Goal: Find specific page/section

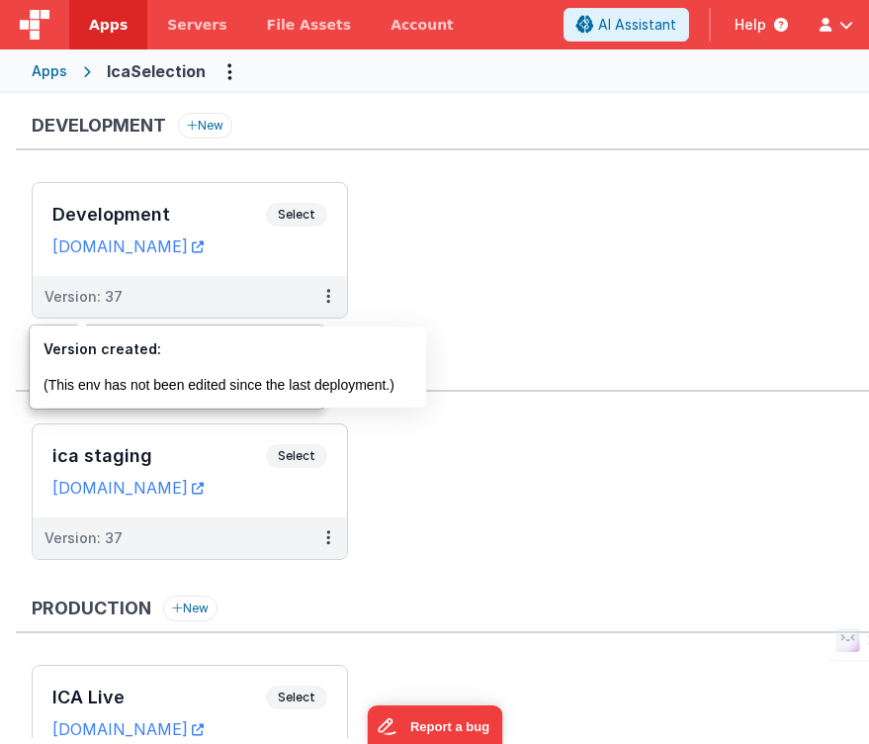
click at [58, 68] on div "Apps" at bounding box center [50, 71] width 36 height 20
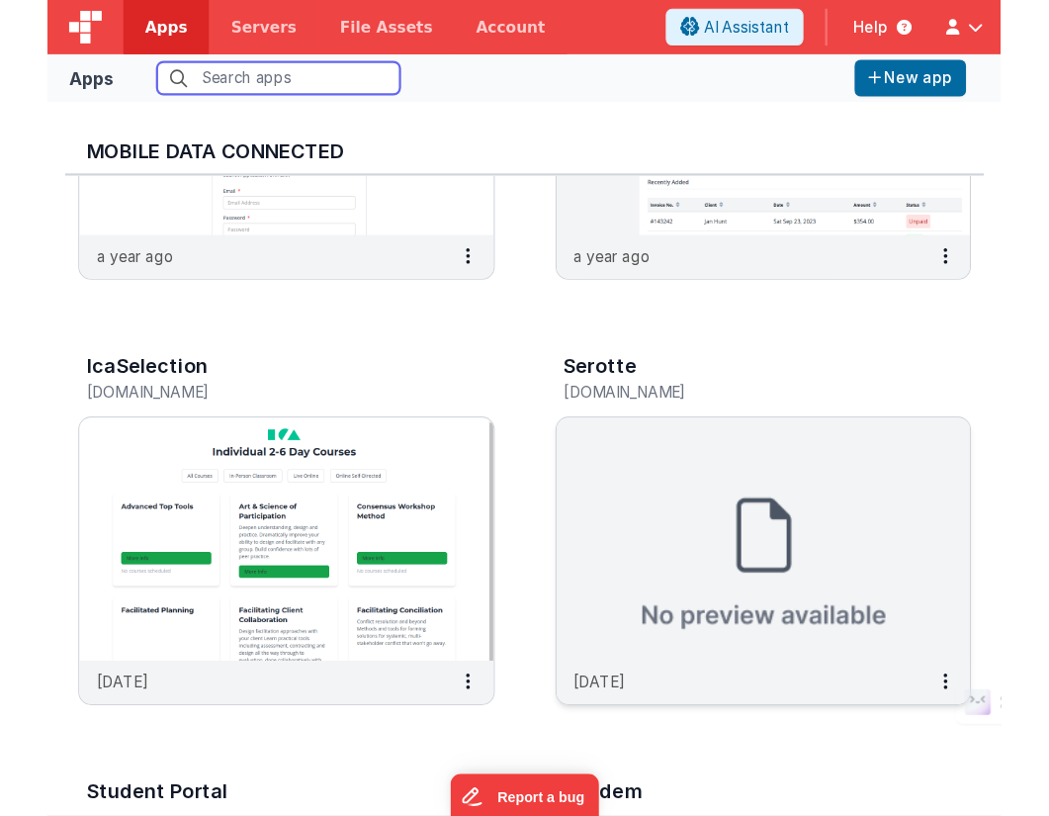
scroll to position [650, 0]
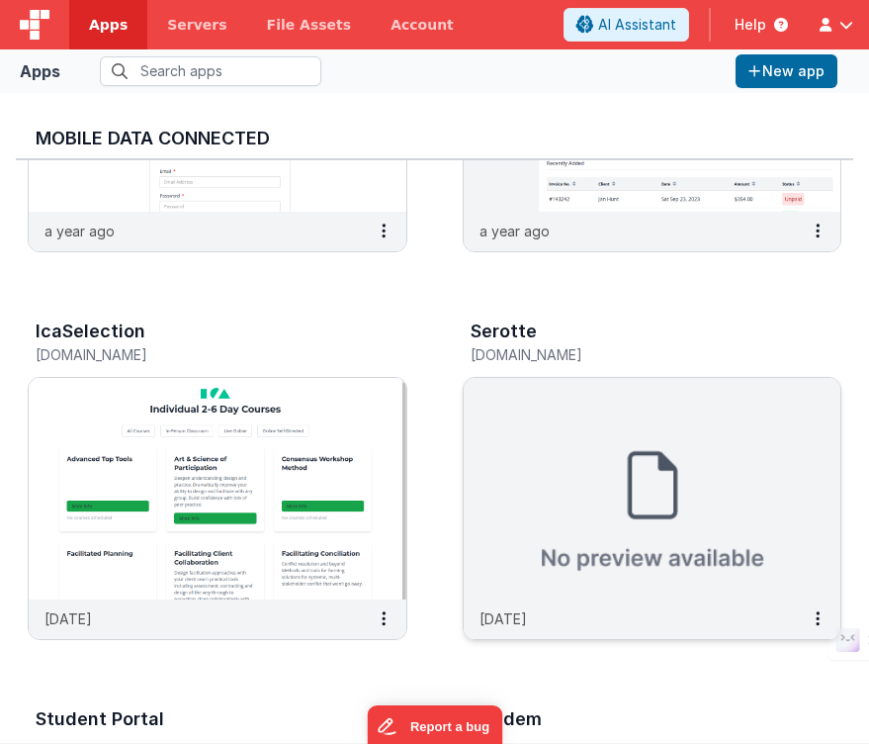
click at [562, 434] on img at bounding box center [653, 489] width 378 height 222
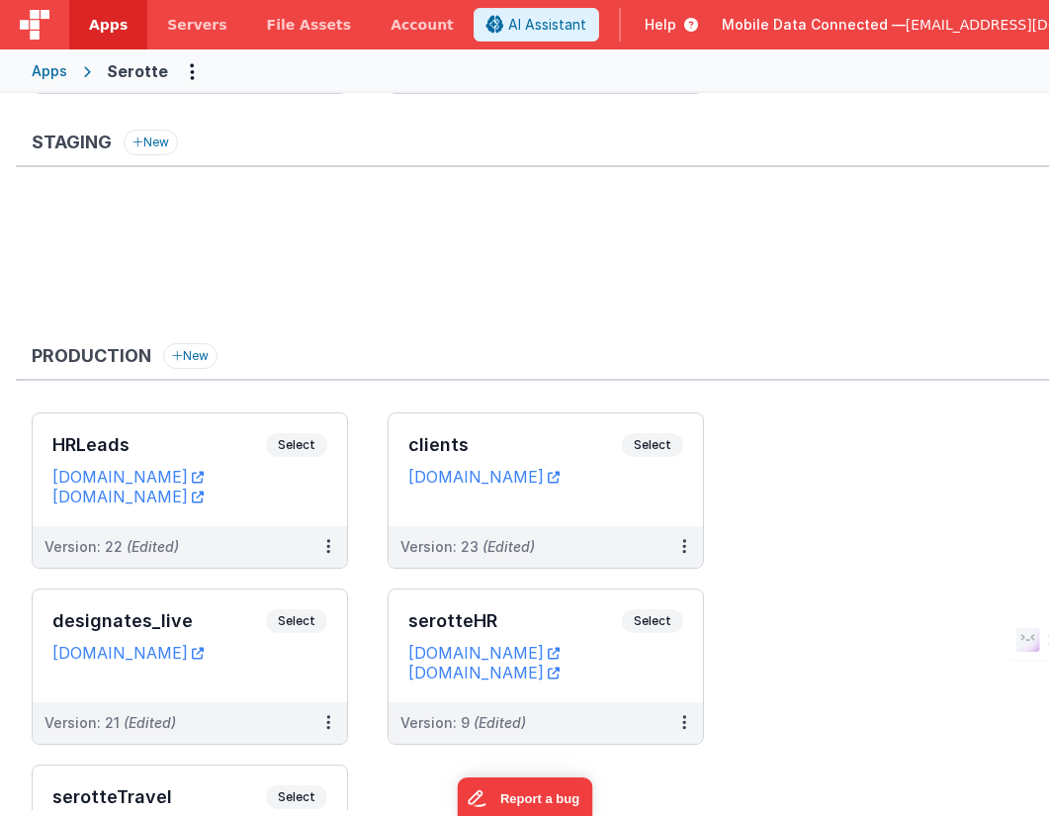
scroll to position [928, 0]
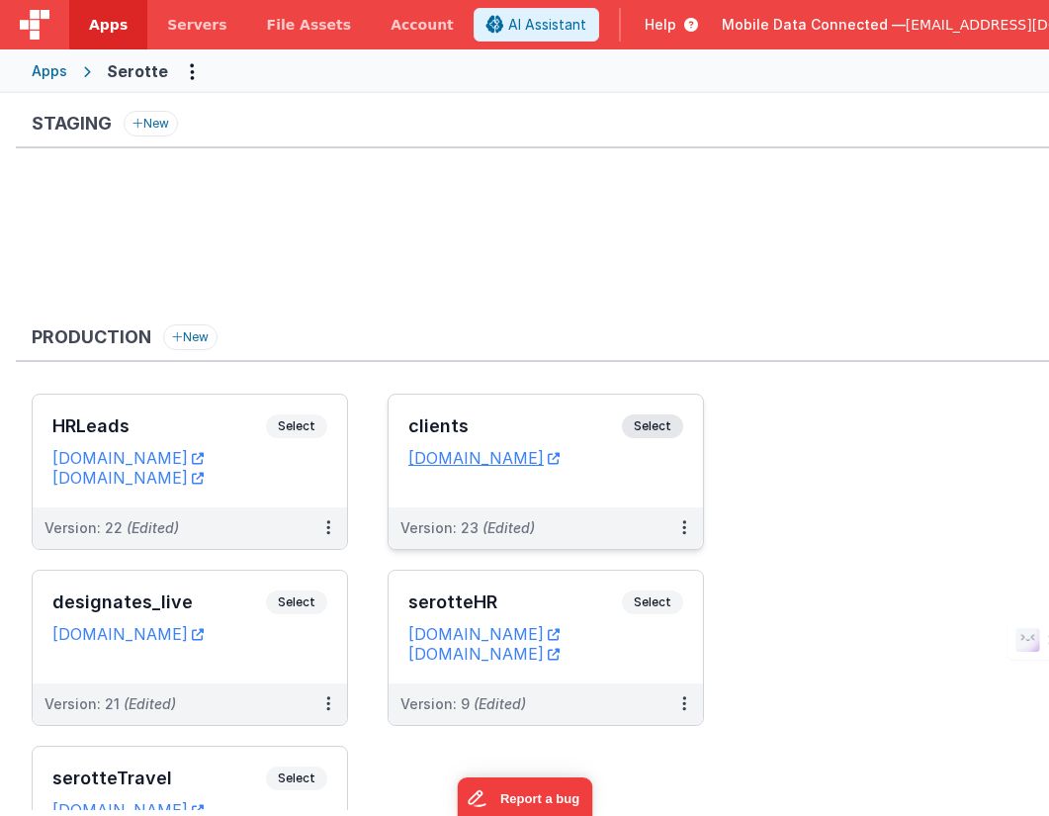
click at [646, 419] on span "Select" at bounding box center [652, 426] width 61 height 24
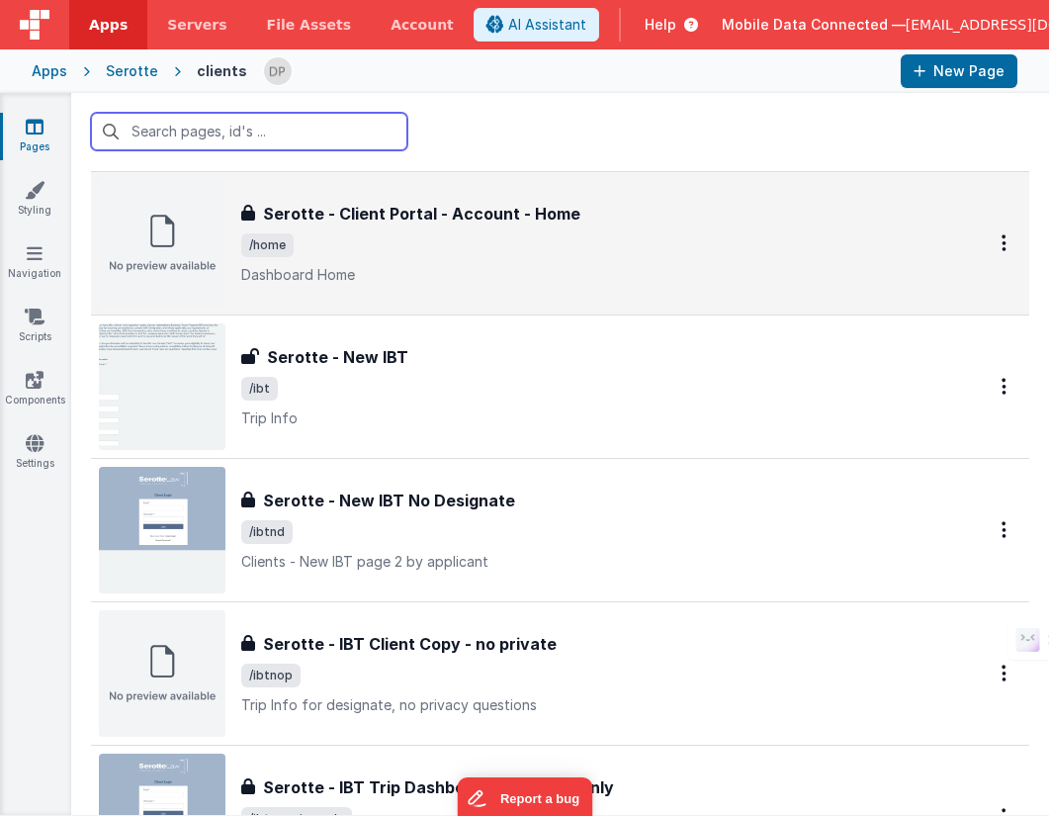
scroll to position [2922, 0]
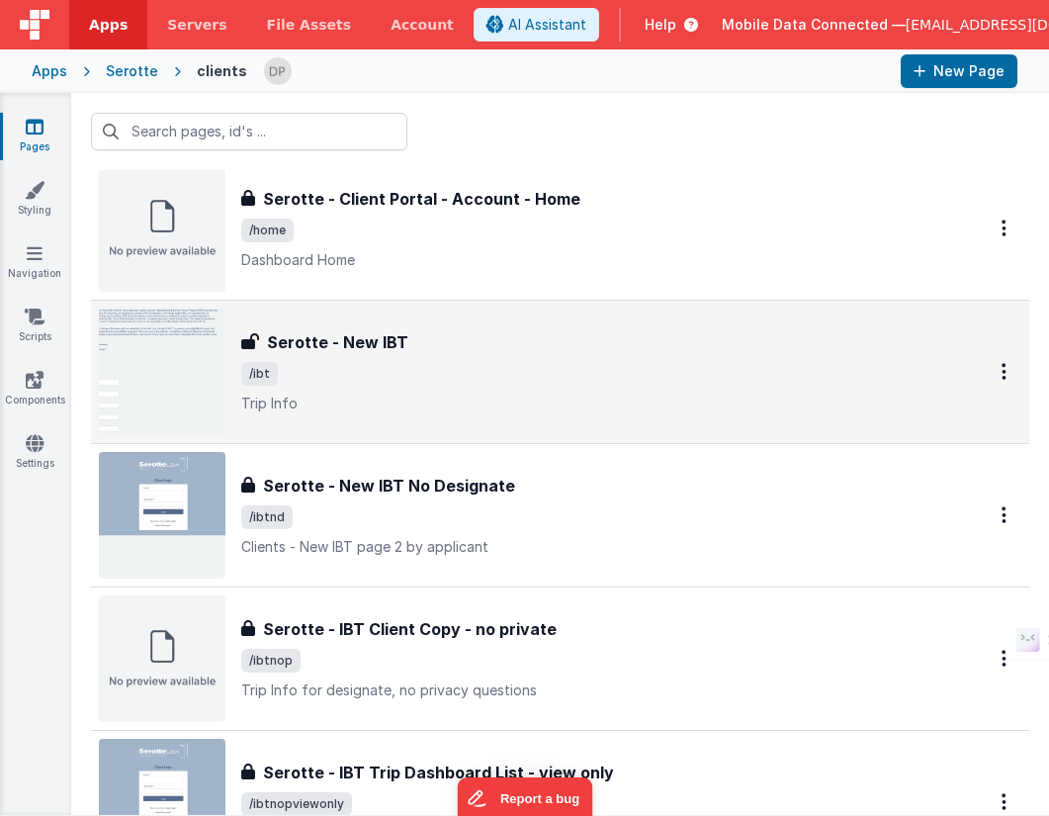
click at [423, 372] on span "/ibt" at bounding box center [589, 374] width 697 height 24
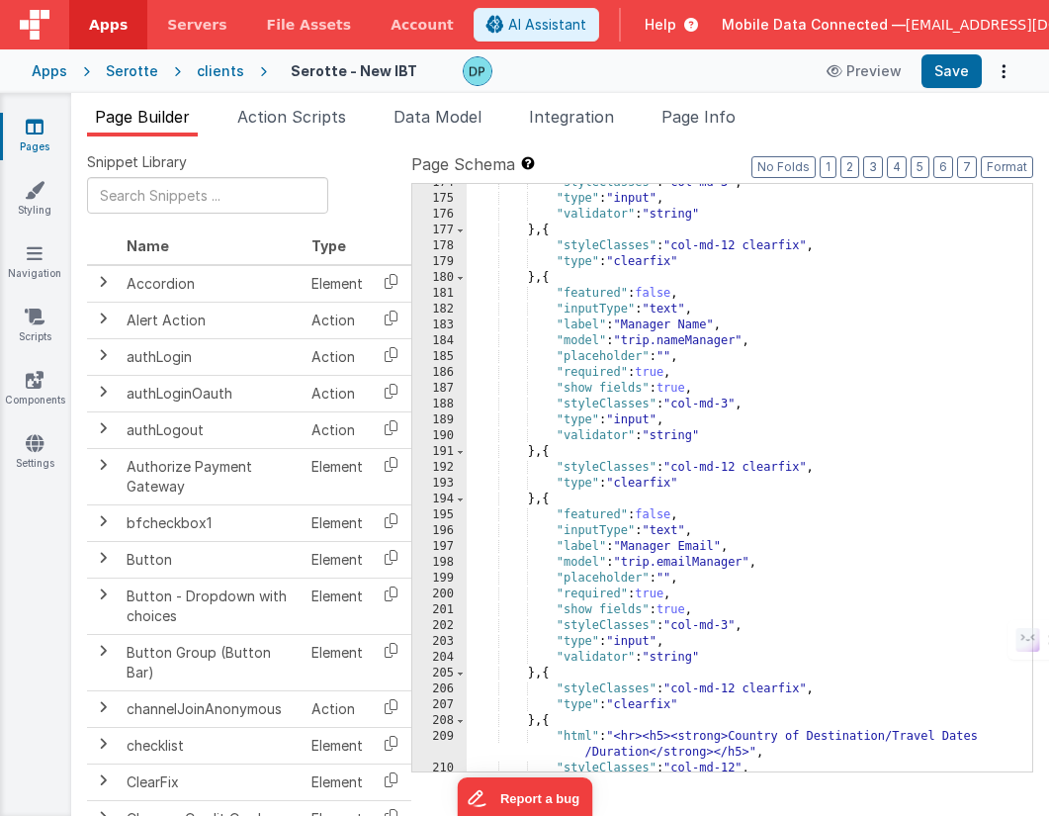
scroll to position [3031, 0]
click at [220, 69] on div "clients" at bounding box center [220, 71] width 47 height 20
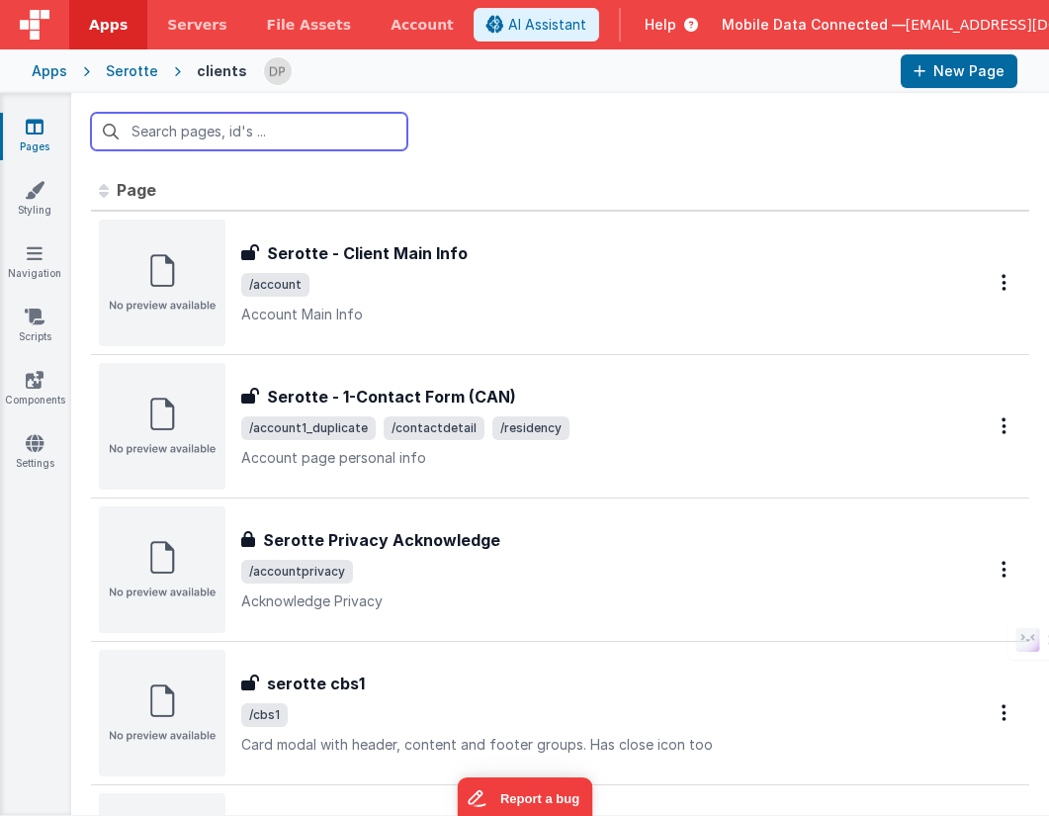
click at [247, 130] on input "text" at bounding box center [249, 132] width 316 height 38
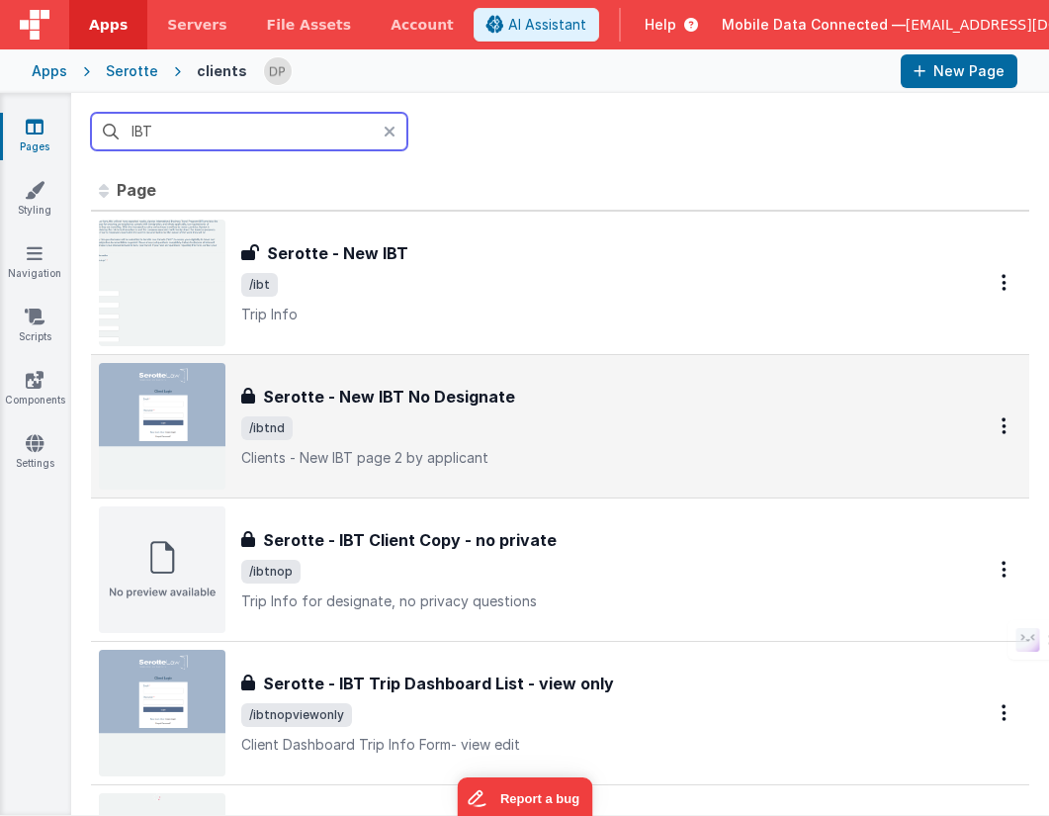
type input "IBT"
click at [517, 399] on div "Serotte - New IBT No Designate" at bounding box center [589, 397] width 697 height 24
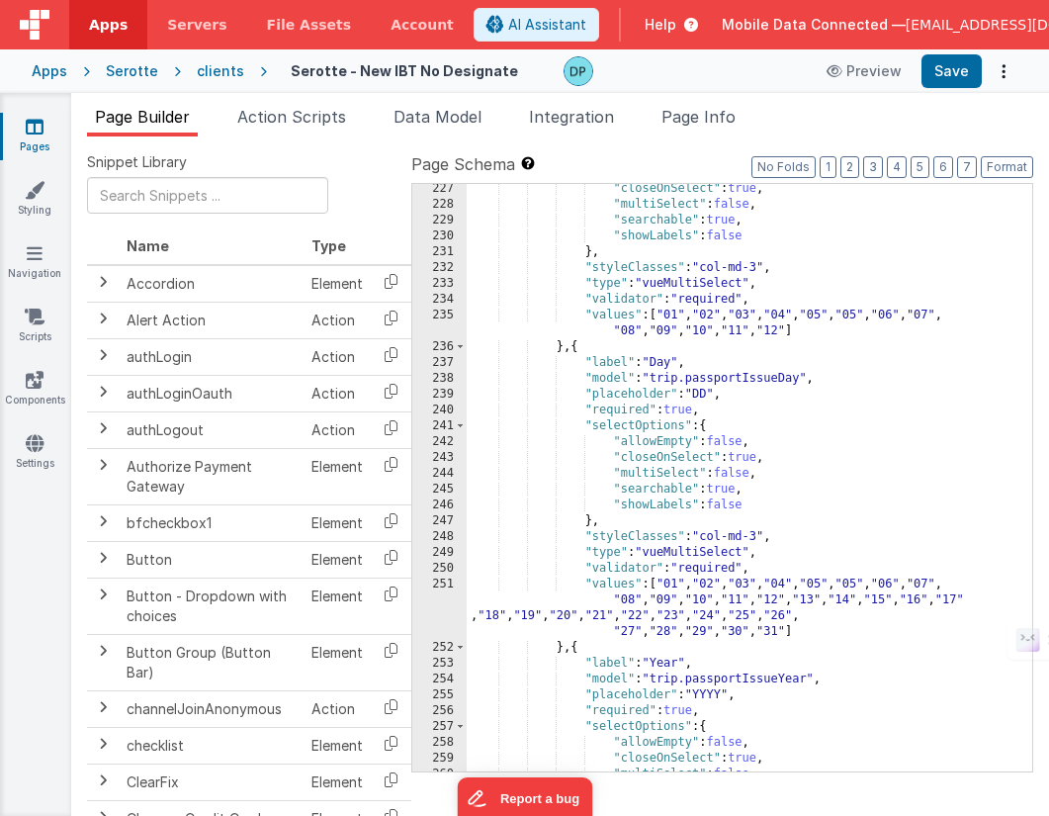
scroll to position [4407, 0]
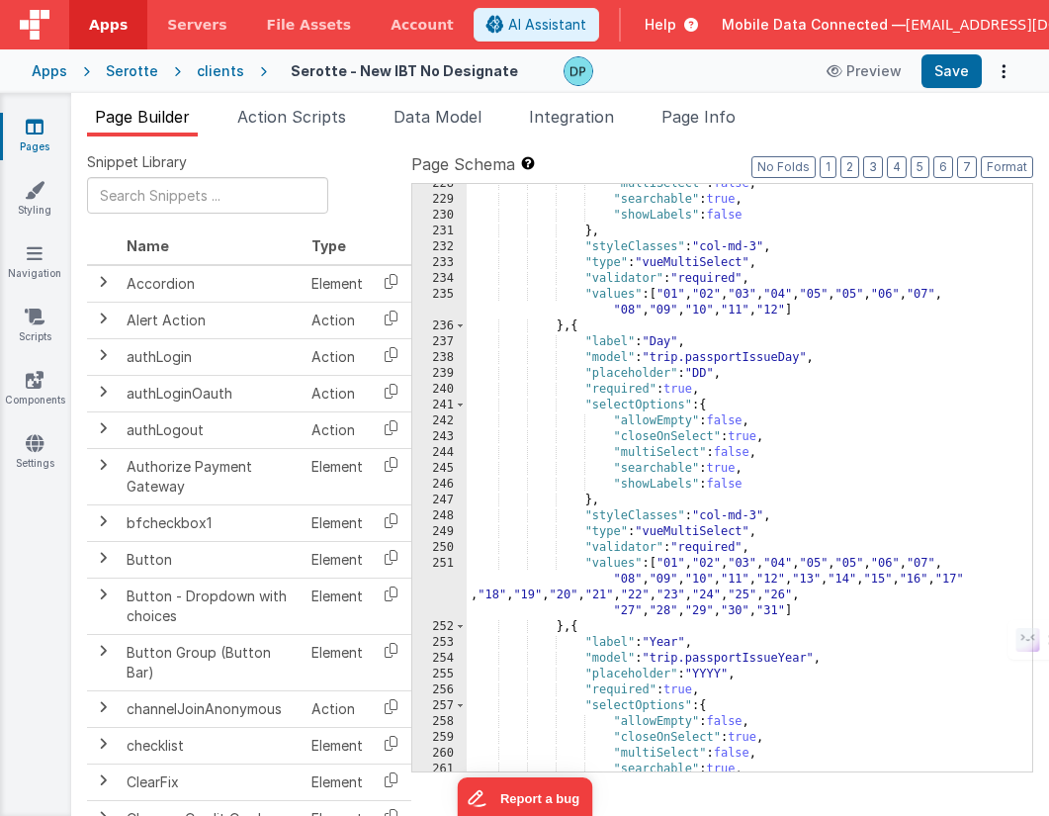
click at [219, 71] on div "clients" at bounding box center [220, 71] width 47 height 20
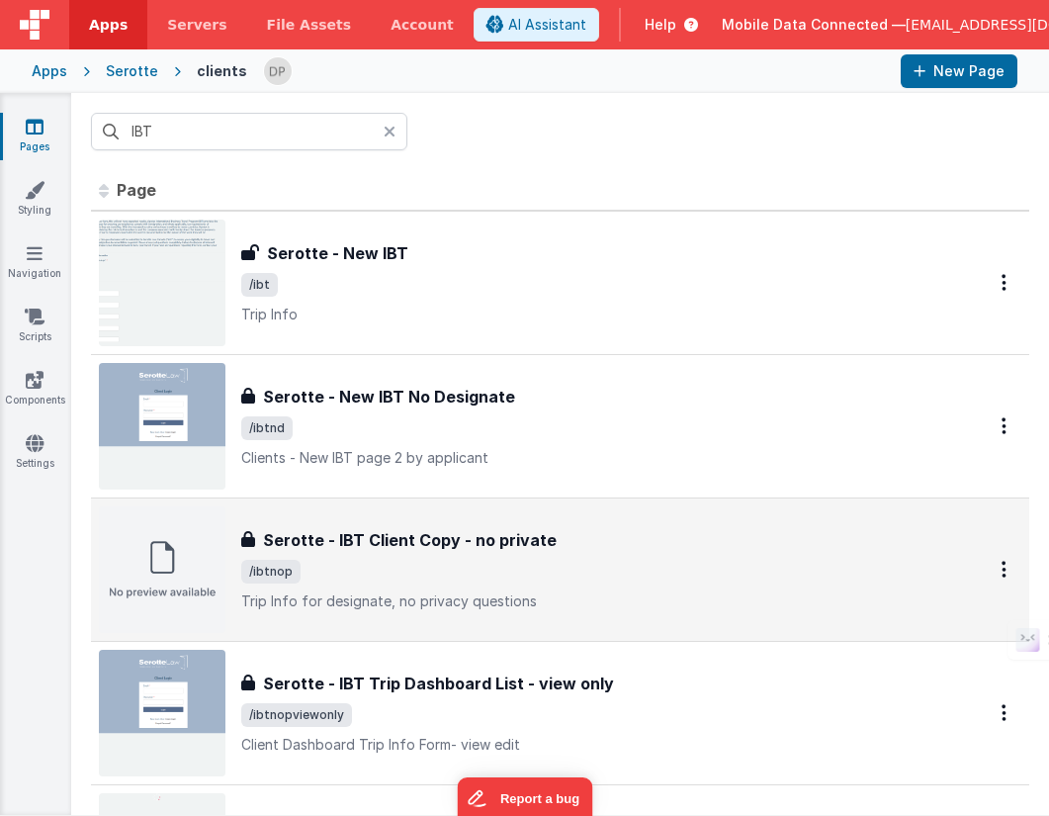
click at [556, 546] on div "Serotte - IBT Client Copy - no private" at bounding box center [589, 540] width 697 height 24
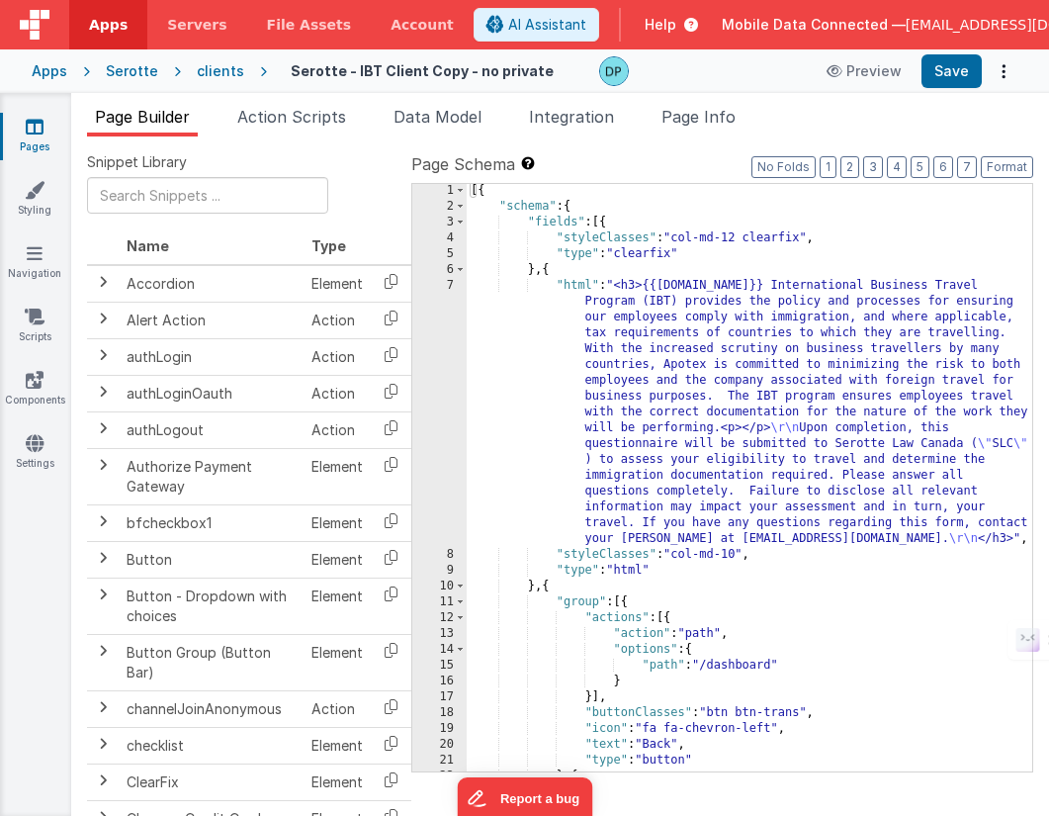
scroll to position [1, 0]
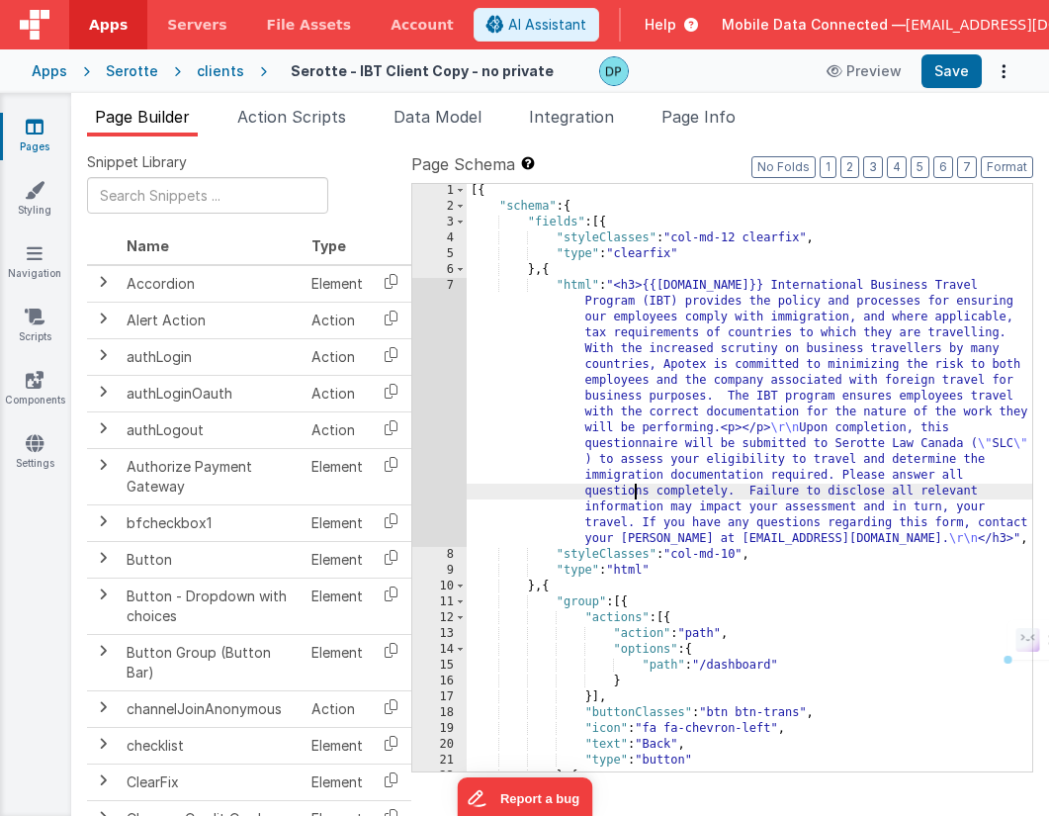
click at [638, 487] on div "[{ "schema" : { "fields" : [{ "styleClasses" : "col-md-12 clearfix" , "type" : …" at bounding box center [750, 492] width 566 height 619
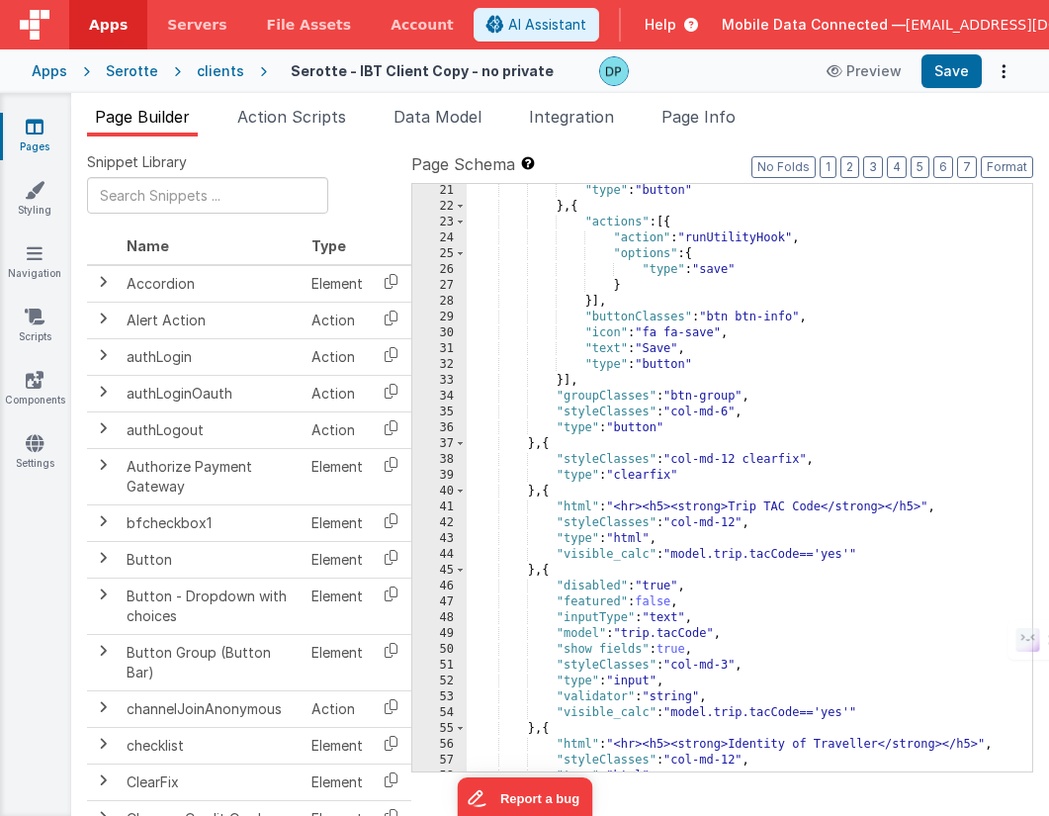
scroll to position [571, 0]
click at [696, 543] on div ""type" : "button" } , { "actions" : [{ "action" : "runUtilityHook" , "options" …" at bounding box center [750, 492] width 566 height 619
click at [805, 634] on div ""type" : "button" } , { "actions" : [{ "action" : "runUtilityHook" , "options" …" at bounding box center [750, 492] width 566 height 619
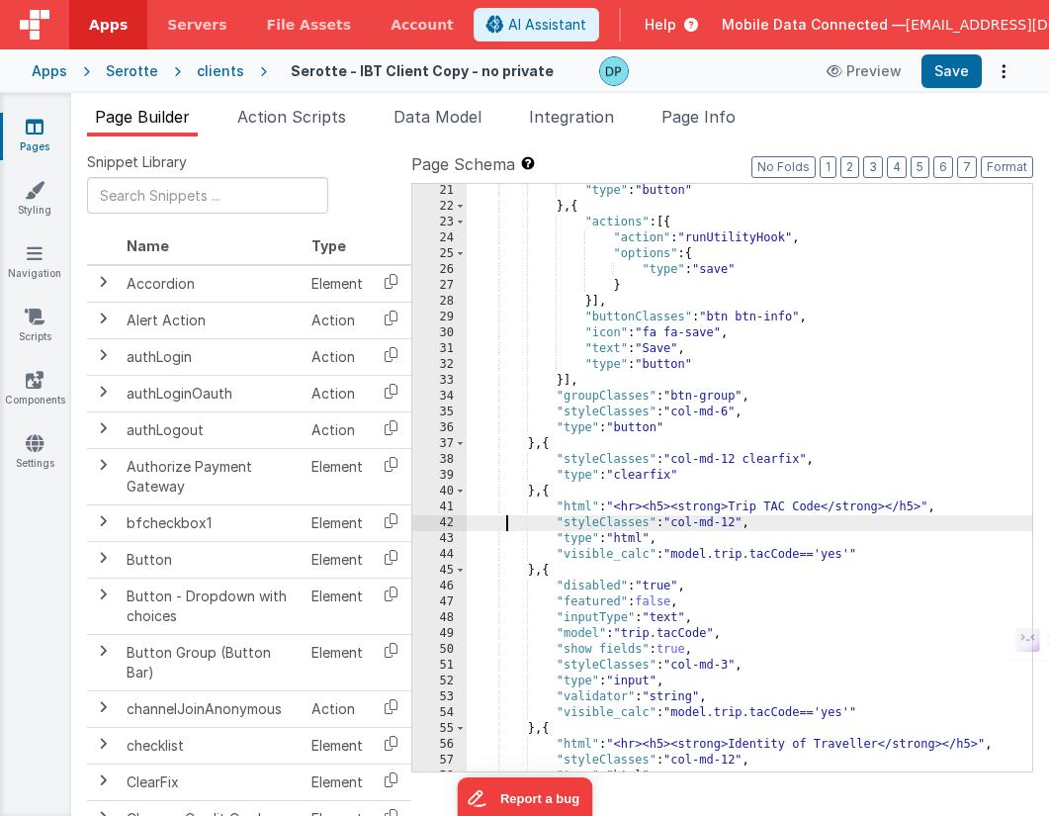
click at [509, 528] on div ""type" : "button" } , { "actions" : [{ "action" : "runUtilityHook" , "options" …" at bounding box center [750, 492] width 566 height 619
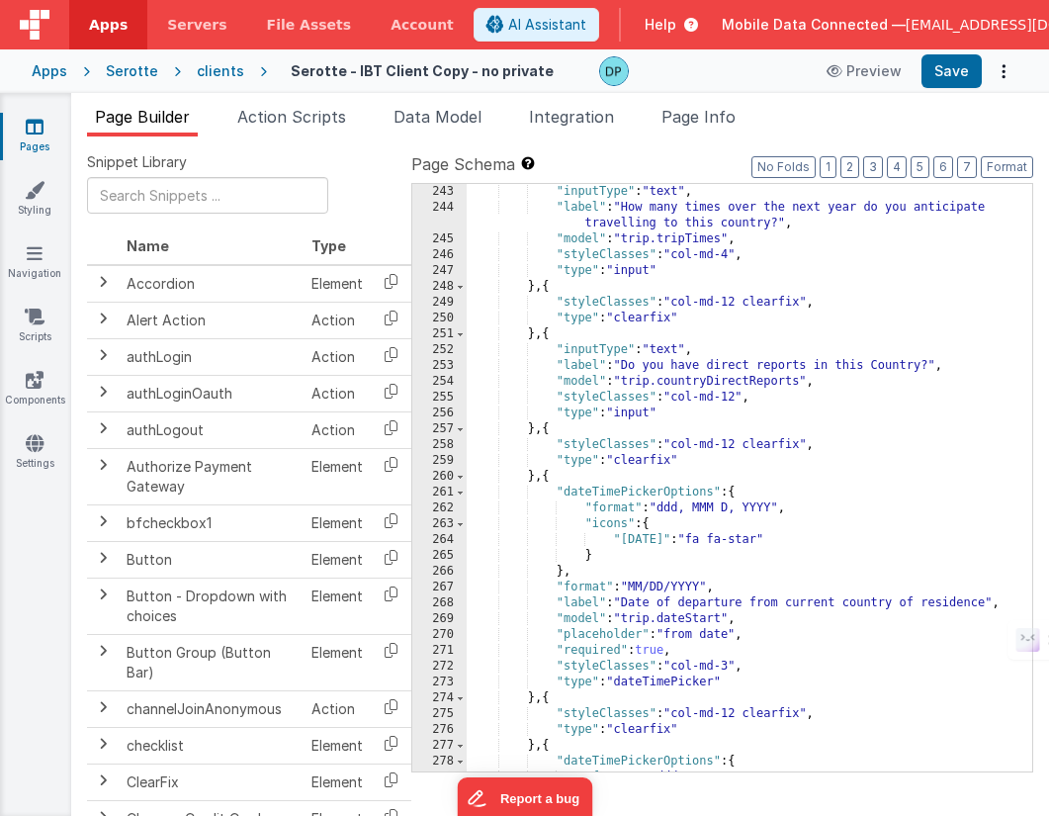
scroll to position [4099, 0]
click at [39, 130] on icon at bounding box center [35, 127] width 18 height 20
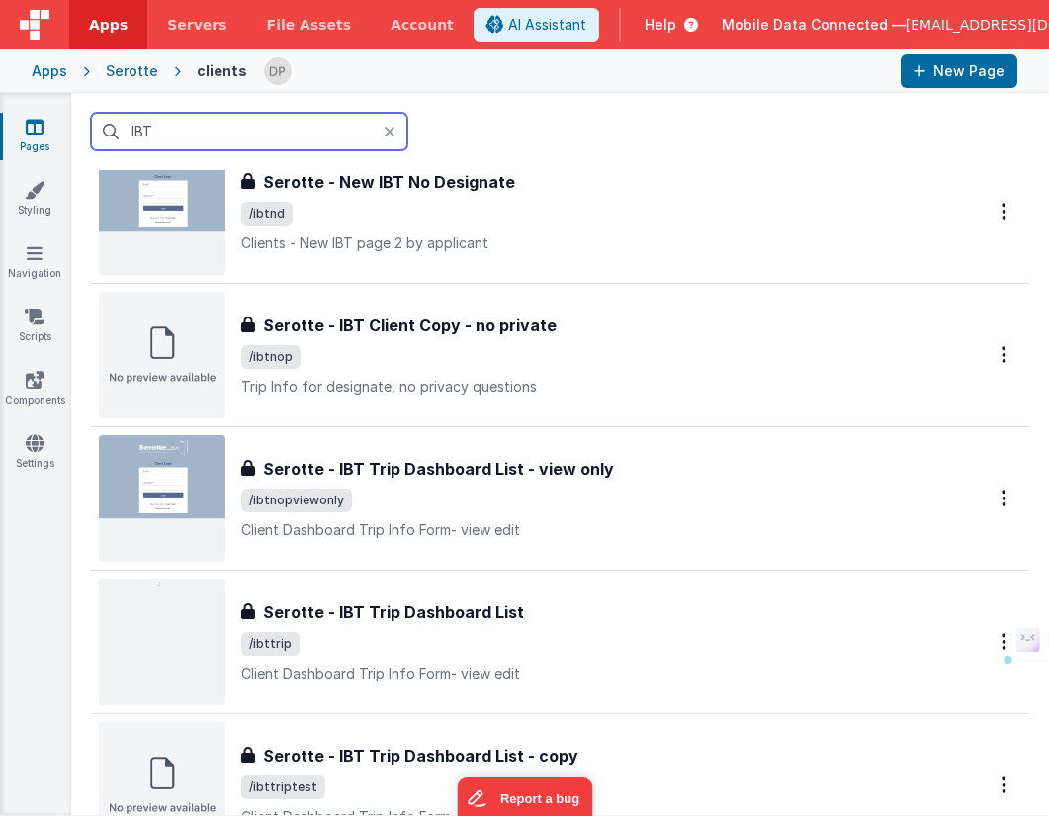
scroll to position [229, 0]
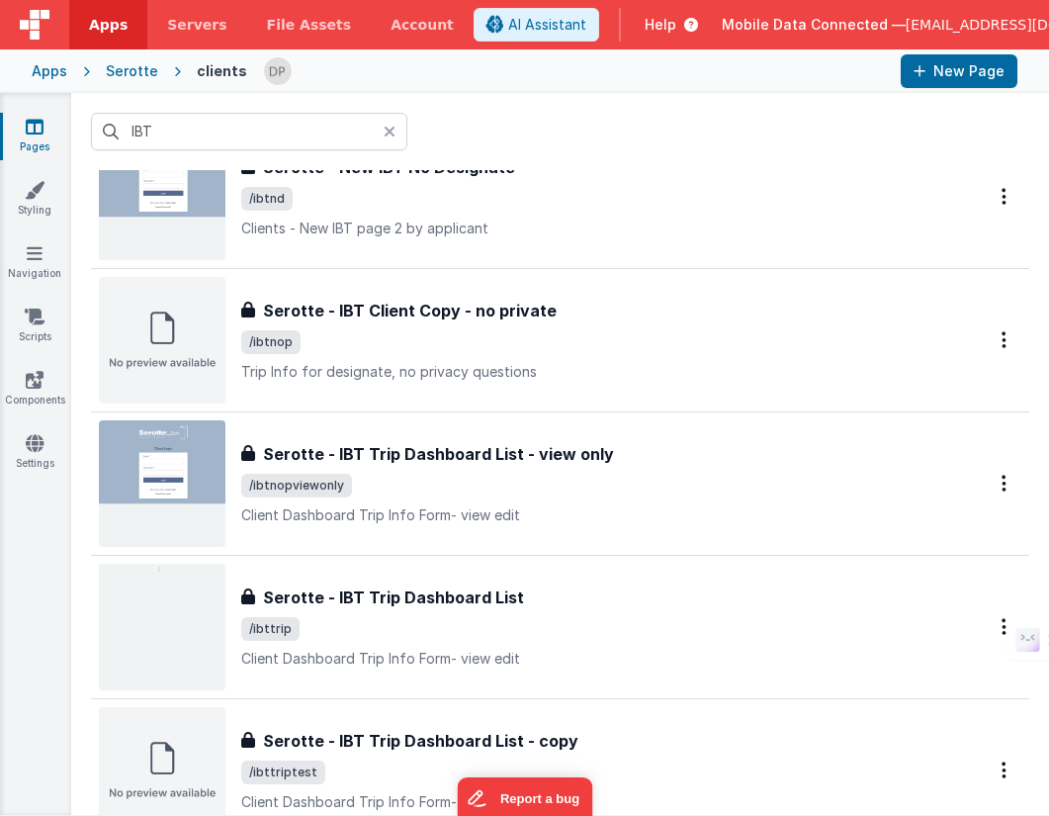
click at [126, 68] on div "Serotte" at bounding box center [132, 71] width 52 height 20
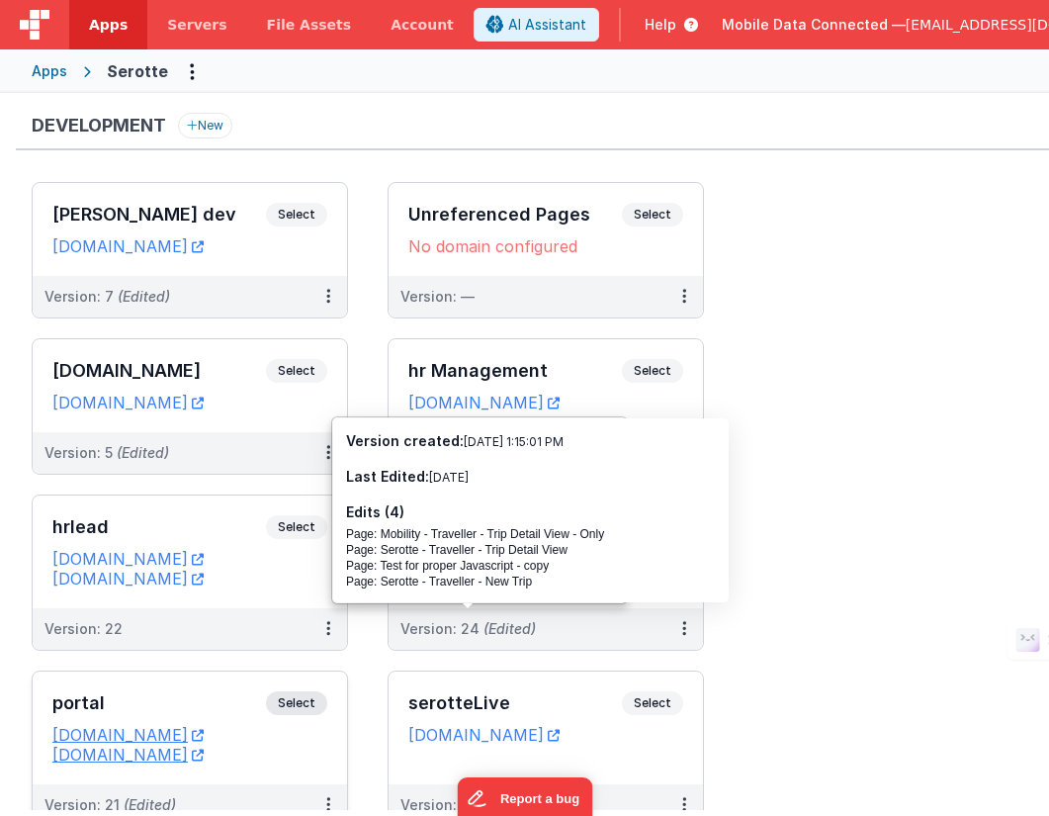
click at [300, 698] on span "Select" at bounding box center [296, 703] width 61 height 24
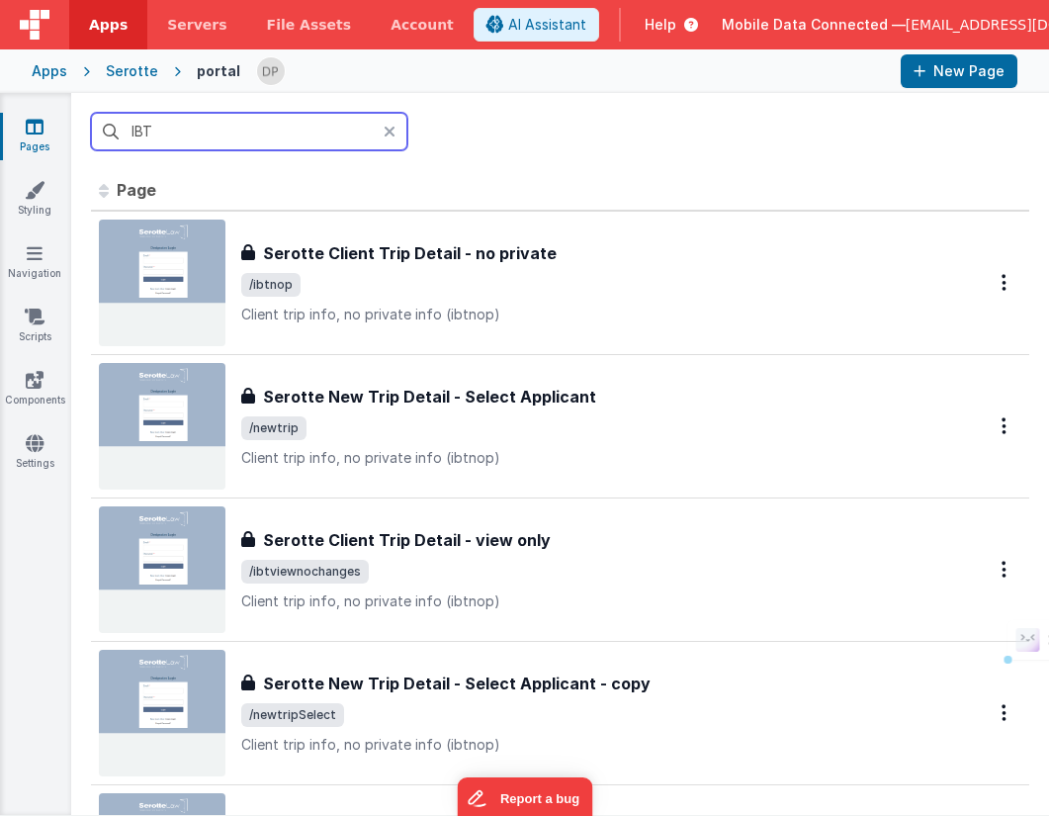
click at [320, 133] on input "IBT" at bounding box center [249, 132] width 316 height 38
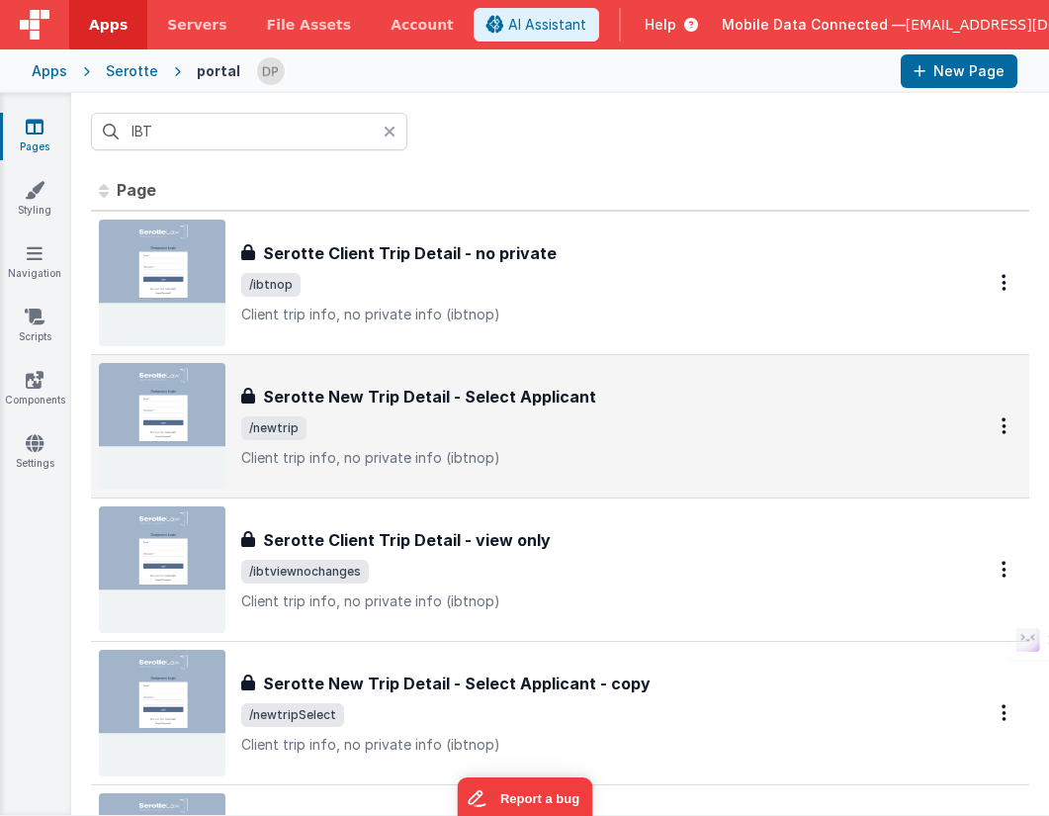
click at [554, 410] on div "Serotte New Trip Detail - Select Applicant Serotte New Trip Detail - Select App…" at bounding box center [589, 426] width 697 height 83
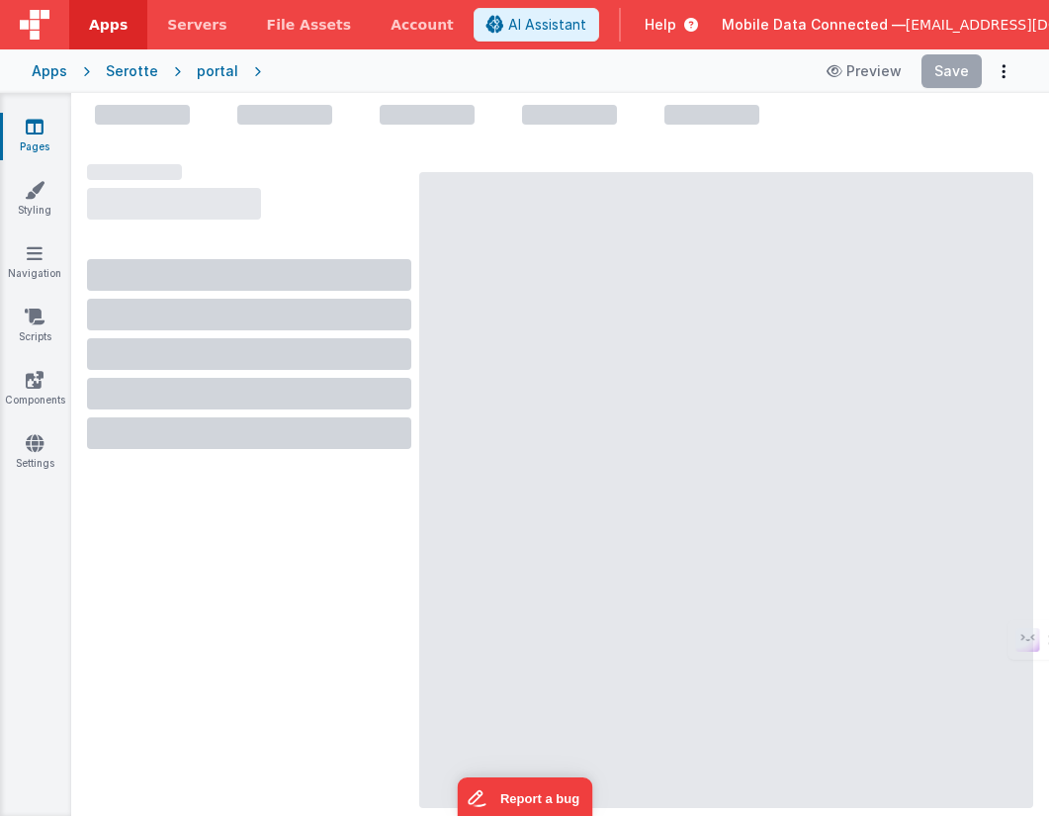
click at [209, 70] on div "portal" at bounding box center [218, 71] width 42 height 20
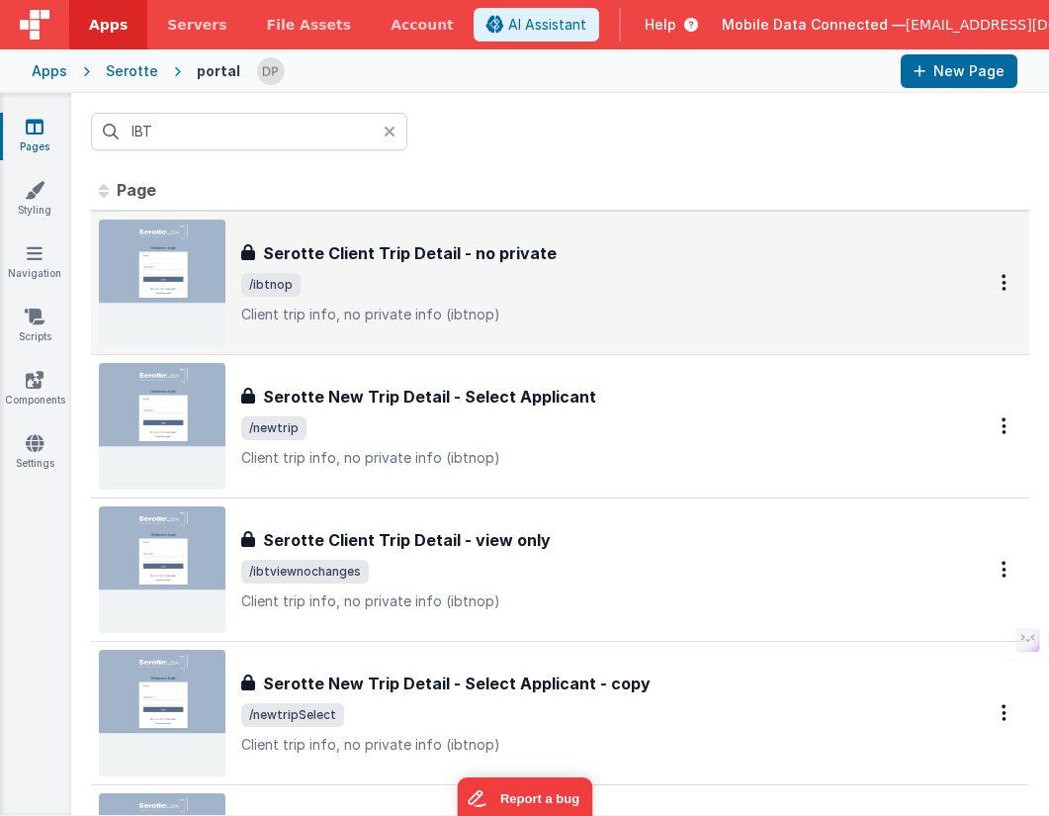
click at [499, 276] on span "/ibtnop" at bounding box center [589, 285] width 697 height 24
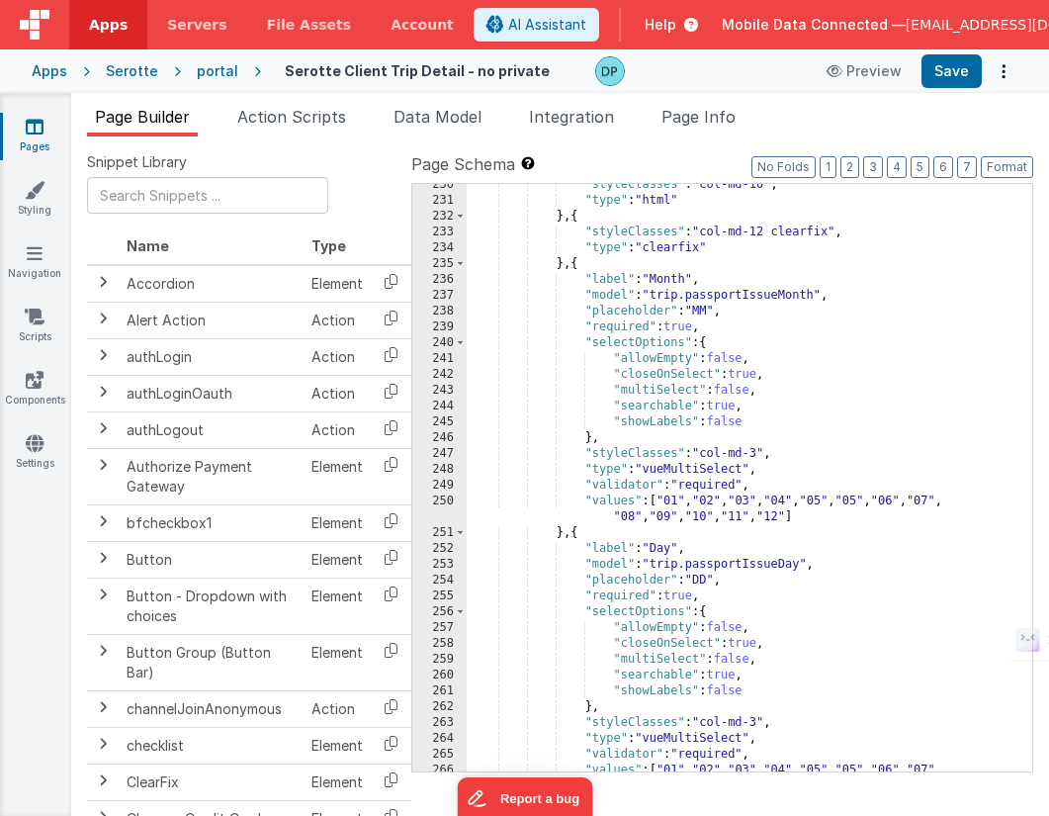
scroll to position [4854, 0]
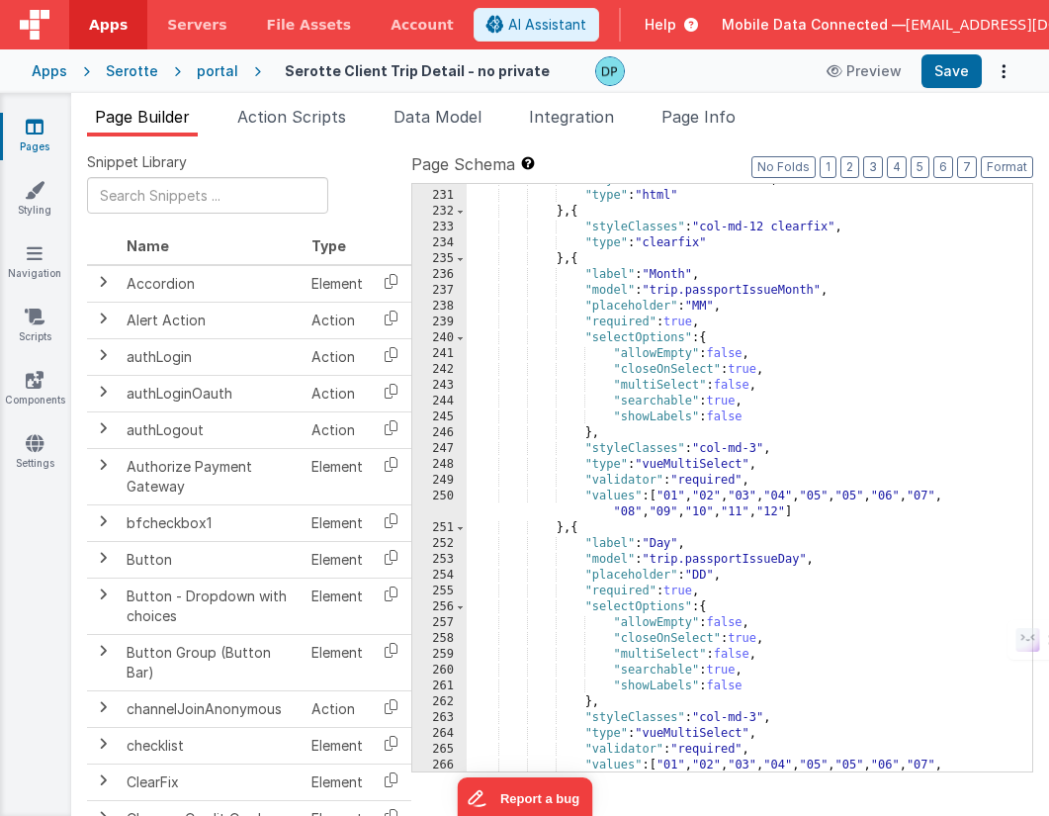
click at [57, 71] on div "Apps" at bounding box center [50, 71] width 36 height 20
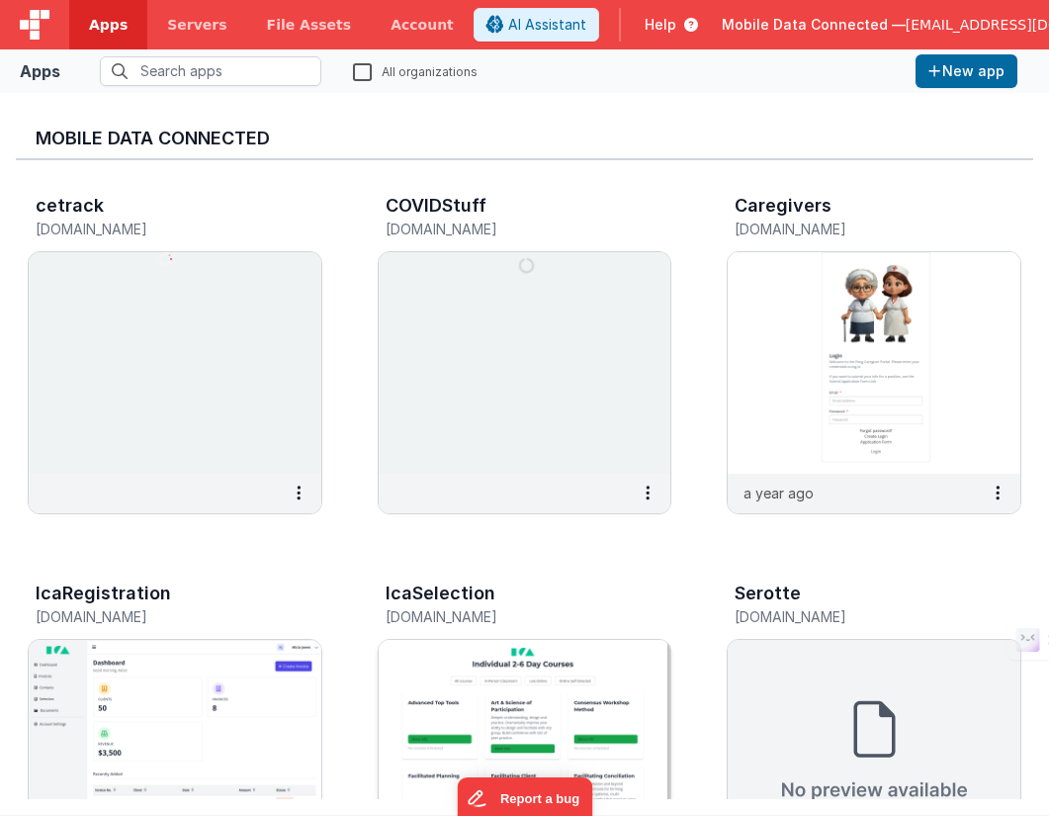
click at [517, 674] on img at bounding box center [525, 751] width 293 height 222
